Goal: Task Accomplishment & Management: Manage account settings

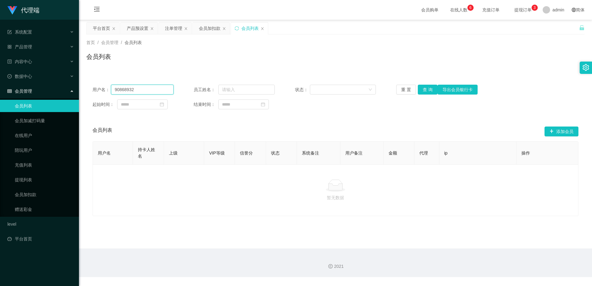
click at [140, 89] on input "90868932" at bounding box center [142, 90] width 63 height 10
paste input "1009316"
type input "91009316"
click at [425, 90] on button "查 询" at bounding box center [427, 90] width 20 height 10
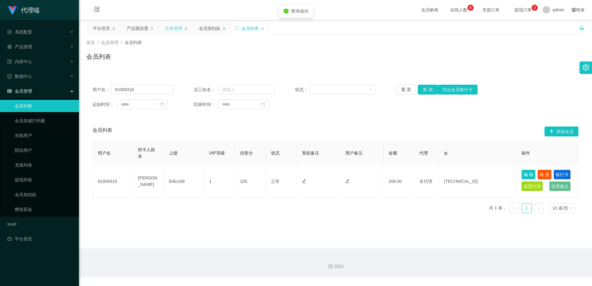
click at [169, 31] on div "注单管理" at bounding box center [173, 28] width 17 height 12
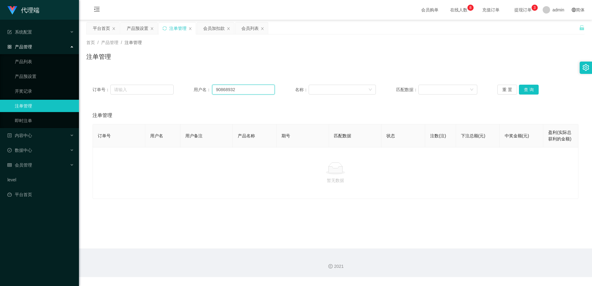
click at [258, 88] on input "90868932" at bounding box center [243, 90] width 63 height 10
paste input "1009316"
type input "91009316"
click at [523, 89] on button "查 询" at bounding box center [529, 90] width 20 height 10
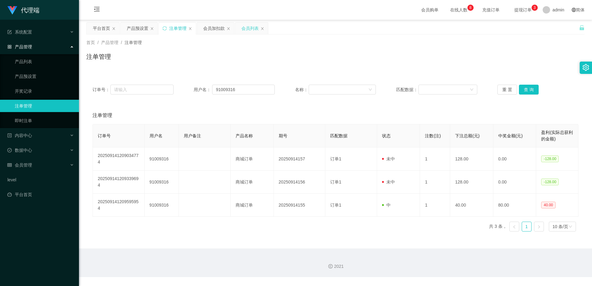
click at [247, 24] on div "会员列表" at bounding box center [249, 28] width 17 height 12
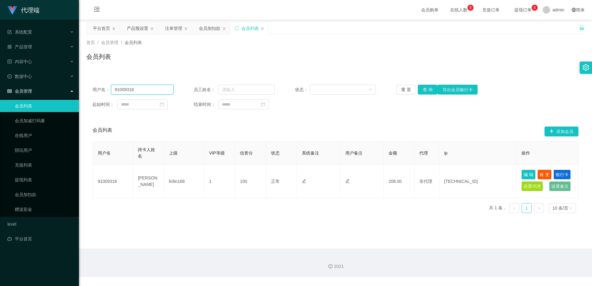
click at [156, 93] on input "91009316" at bounding box center [142, 90] width 63 height 10
click at [156, 92] on input "91009316" at bounding box center [142, 90] width 63 height 10
click at [428, 89] on button "查 询" at bounding box center [427, 90] width 20 height 10
click at [132, 26] on div "产品预设置" at bounding box center [138, 28] width 22 height 12
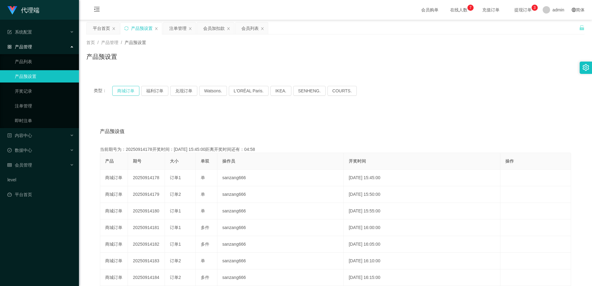
click at [129, 90] on button "商城订单" at bounding box center [125, 91] width 27 height 10
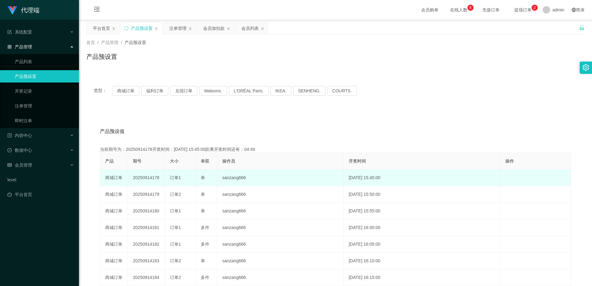
click at [155, 180] on td "20250914178" at bounding box center [146, 178] width 37 height 17
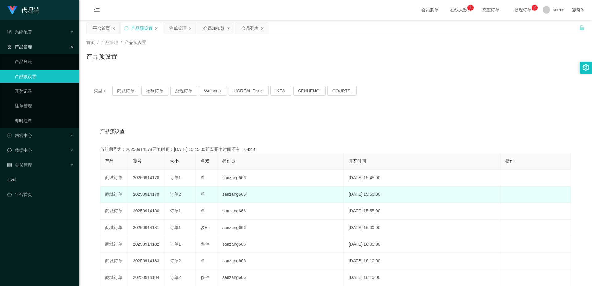
copy td "20250914178"
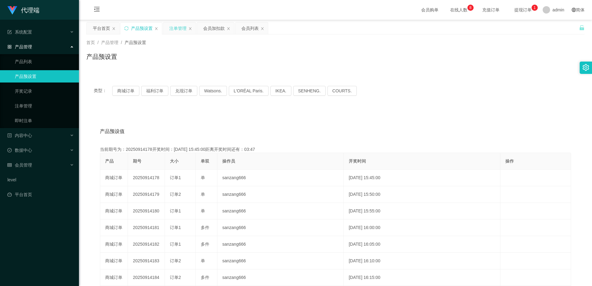
click at [175, 31] on div "注单管理" at bounding box center [177, 28] width 17 height 12
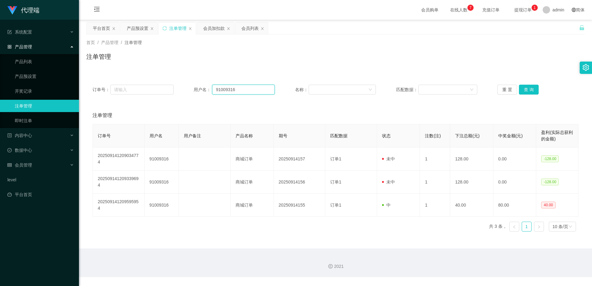
click at [264, 90] on input "91009316" at bounding box center [243, 90] width 63 height 10
paste input "Kenjilee97"
type input "Kenjilee97"
click at [528, 92] on button "查 询" at bounding box center [529, 90] width 20 height 10
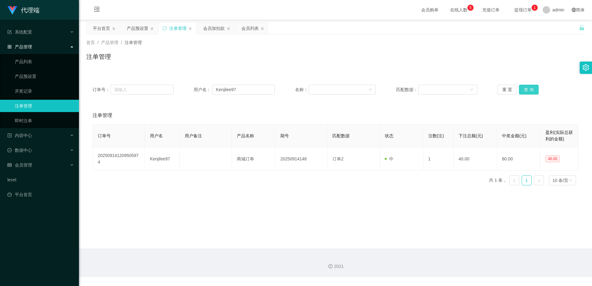
click at [531, 85] on button "查 询" at bounding box center [529, 90] width 20 height 10
click at [527, 87] on button "查 询" at bounding box center [529, 90] width 20 height 10
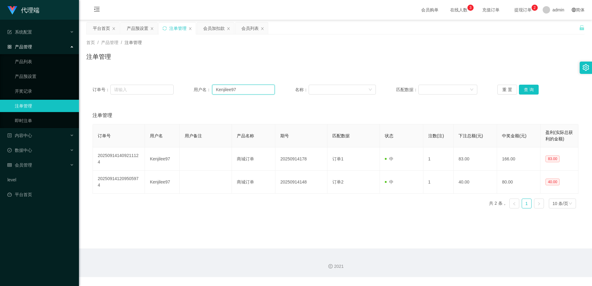
click at [238, 88] on input "Kenjilee97" at bounding box center [243, 90] width 63 height 10
click at [250, 28] on div "会员列表" at bounding box center [249, 28] width 17 height 12
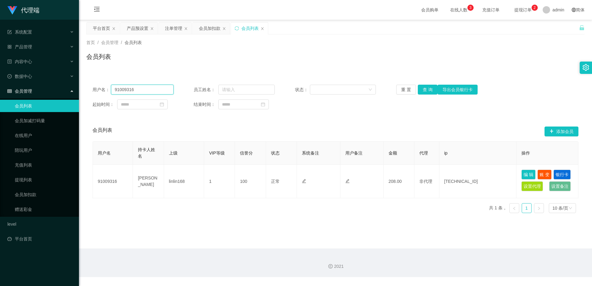
click at [162, 92] on input "91009316" at bounding box center [142, 90] width 63 height 10
paste input "Kenjilee97"
type input "Kenjilee97"
click at [425, 86] on button "查 询" at bounding box center [427, 90] width 20 height 10
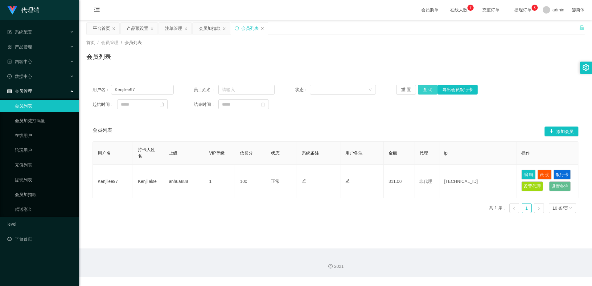
click at [428, 90] on button "查 询" at bounding box center [427, 90] width 20 height 10
click at [143, 89] on input "Kenjilee97" at bounding box center [142, 90] width 63 height 10
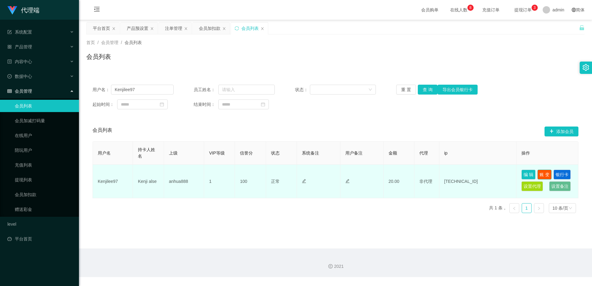
click at [543, 175] on button "账 变" at bounding box center [544, 175] width 14 height 10
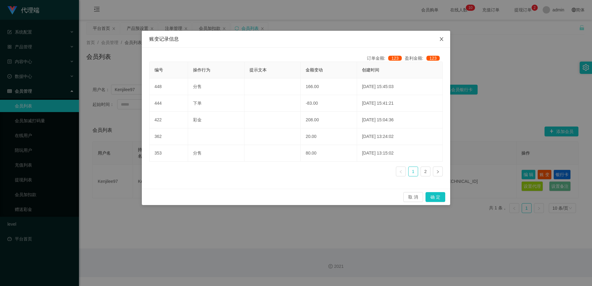
click at [442, 40] on icon "图标: close" at bounding box center [441, 39] width 5 height 5
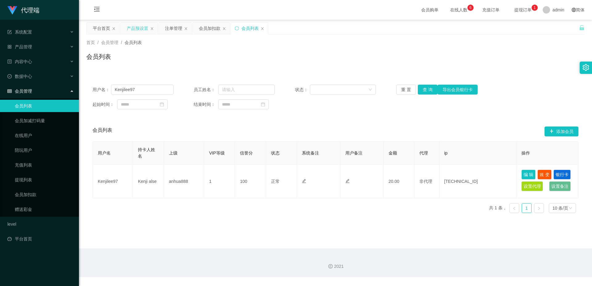
click at [134, 30] on div "产品预设置" at bounding box center [138, 28] width 22 height 12
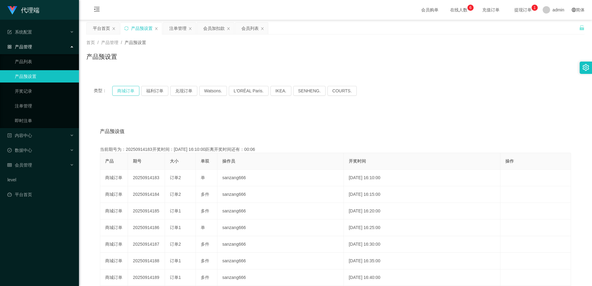
click at [126, 94] on button "商城订单" at bounding box center [125, 91] width 27 height 10
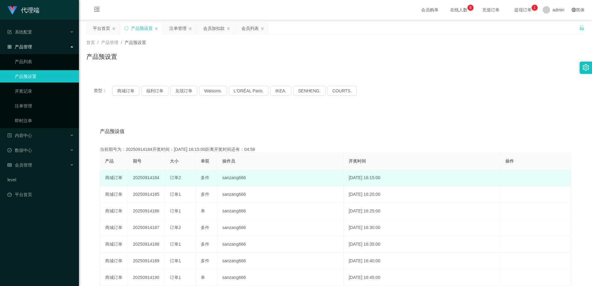
click at [149, 175] on td "20250914184" at bounding box center [146, 178] width 37 height 17
click at [144, 180] on td "20250914184" at bounding box center [146, 178] width 37 height 17
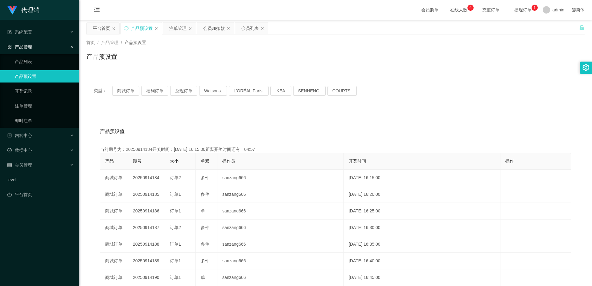
copy td "20250914184"
click at [169, 20] on main "关闭左侧 关闭右侧 关闭其它 刷新页面 平台首页 产品预设置 注单管理 会员加扣款 会员列表 首页 / 产品管理 / 产品预设置 / 产品预设置 类型： 商城…" at bounding box center [335, 192] width 513 height 344
click at [178, 30] on div "注单管理" at bounding box center [177, 28] width 17 height 12
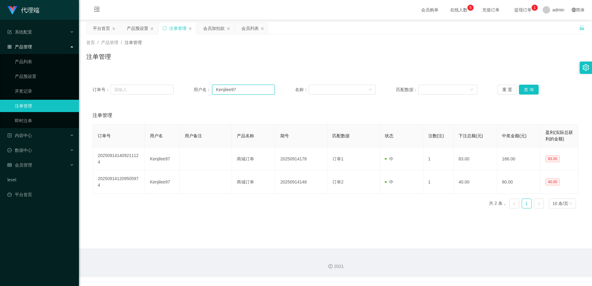
click at [220, 87] on input "Kenjilee97" at bounding box center [243, 90] width 63 height 10
paste input "91009316"
type input "91009316"
click at [520, 87] on button "查 询" at bounding box center [529, 90] width 20 height 10
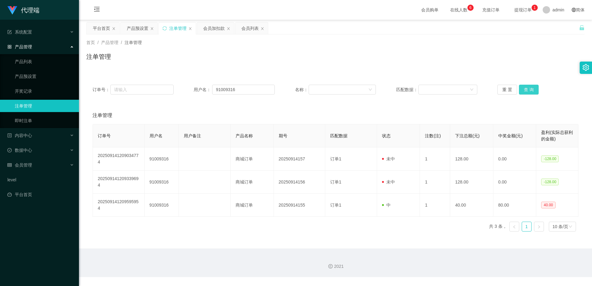
click at [520, 89] on button "查 询" at bounding box center [529, 90] width 20 height 10
click at [530, 89] on button "查 询" at bounding box center [529, 90] width 20 height 10
click at [526, 89] on button "查 询" at bounding box center [529, 90] width 20 height 10
click at [526, 87] on button "查 询" at bounding box center [529, 90] width 20 height 10
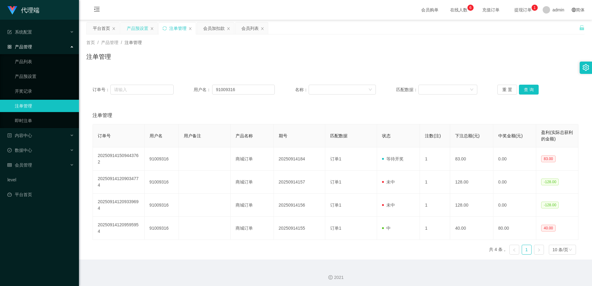
click at [141, 31] on div "产品预设置" at bounding box center [138, 28] width 22 height 12
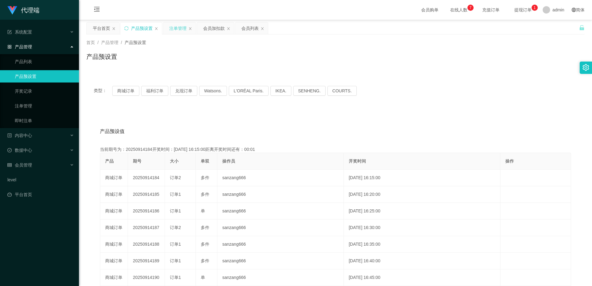
click at [175, 27] on div "注单管理" at bounding box center [177, 28] width 17 height 12
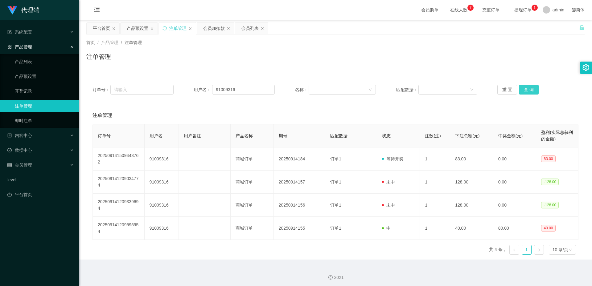
click at [527, 89] on button "查 询" at bounding box center [529, 90] width 20 height 10
click at [255, 92] on input "91009316" at bounding box center [243, 90] width 63 height 10
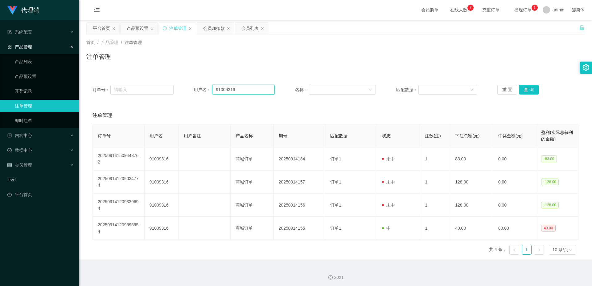
click at [255, 92] on input "91009316" at bounding box center [243, 90] width 63 height 10
click at [209, 29] on div "会员加扣款" at bounding box center [214, 28] width 22 height 12
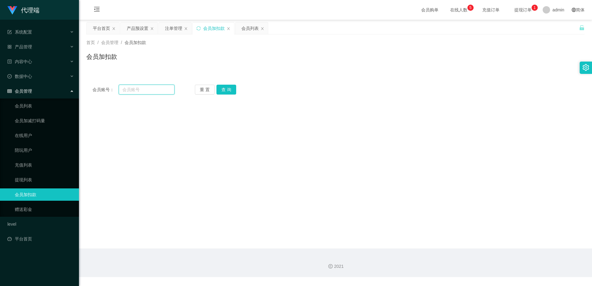
click at [144, 92] on input "text" at bounding box center [147, 90] width 56 height 10
paste input "91009316"
type input "91009316"
click at [224, 87] on button "查 询" at bounding box center [226, 90] width 20 height 10
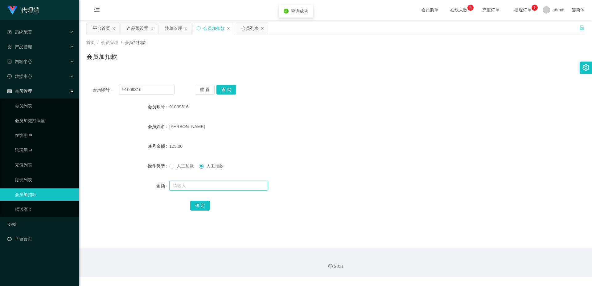
click at [189, 186] on input "text" at bounding box center [218, 186] width 99 height 10
drag, startPoint x: 189, startPoint y: 186, endPoint x: 165, endPoint y: 188, distance: 24.7
click at [165, 188] on div "金额 166" at bounding box center [335, 186] width 498 height 12
type input "v83*2"
click at [188, 166] on span "人工加款" at bounding box center [185, 166] width 22 height 5
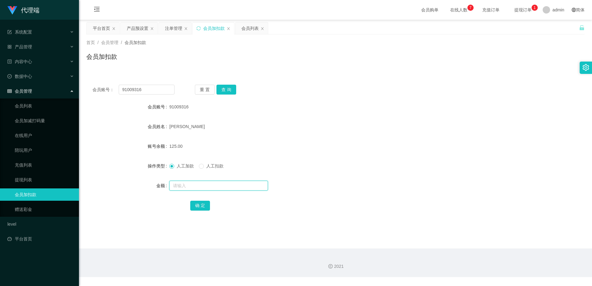
click at [189, 186] on input "text" at bounding box center [218, 186] width 99 height 10
type input "83"
click at [201, 208] on button "确 定" at bounding box center [200, 206] width 20 height 10
click at [193, 187] on input "text" at bounding box center [218, 186] width 99 height 10
type input "83"
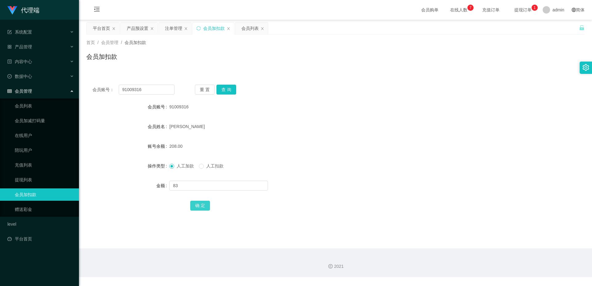
click at [199, 209] on button "确 定" at bounding box center [200, 206] width 20 height 10
click at [222, 86] on button "查 询" at bounding box center [226, 90] width 20 height 10
click at [228, 89] on button "查 询" at bounding box center [226, 90] width 20 height 10
click at [149, 95] on div "会员账号： 91009316 重 置 查 询 会员账号 91009316 会员姓名 [PERSON_NAME] 账号余额 291.00 操作类型 人工加款 人…" at bounding box center [335, 152] width 498 height 147
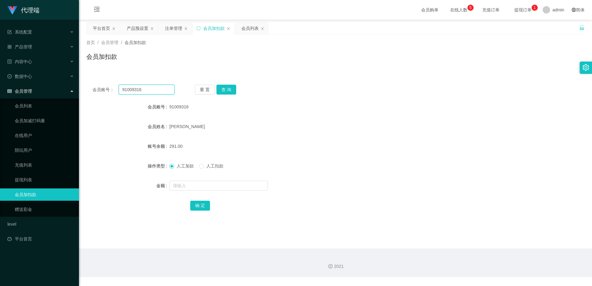
click at [149, 92] on input "91009316" at bounding box center [147, 90] width 56 height 10
click at [250, 30] on div "会员列表" at bounding box center [249, 28] width 17 height 12
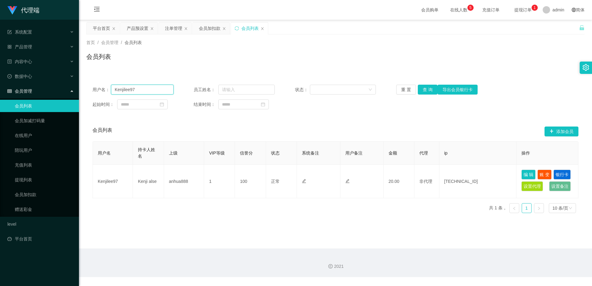
click at [166, 91] on input "Kenjilee97" at bounding box center [142, 90] width 63 height 10
paste input "91009316"
type input "91009316"
click at [425, 89] on button "查 询" at bounding box center [427, 90] width 20 height 10
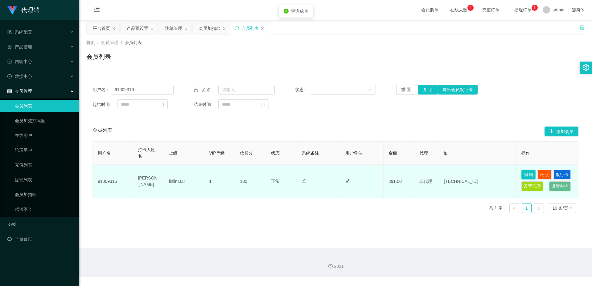
click at [527, 175] on button "编 辑" at bounding box center [528, 175] width 14 height 10
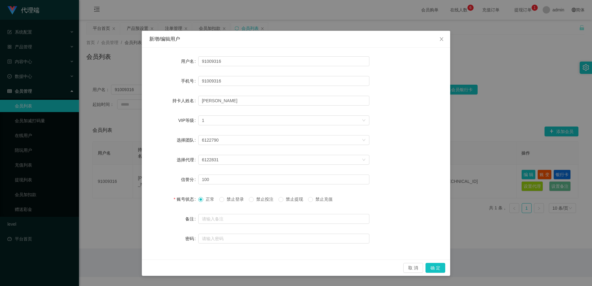
click at [207, 199] on span "正常" at bounding box center [210, 199] width 14 height 5
click at [440, 266] on button "确 定" at bounding box center [435, 268] width 20 height 10
